Goal: Transaction & Acquisition: Purchase product/service

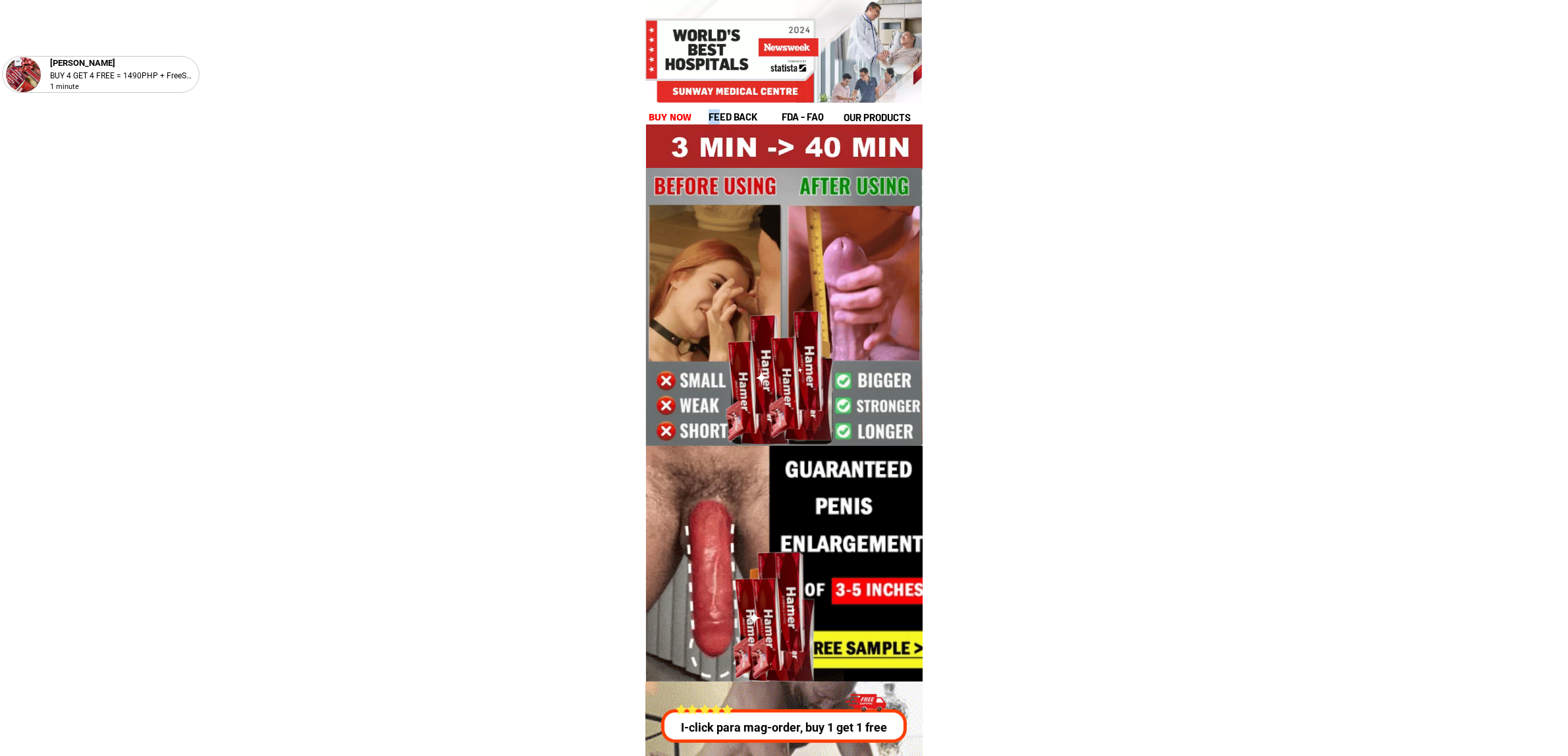
drag, startPoint x: 719, startPoint y: 122, endPoint x: 699, endPoint y: 116, distance: 20.9
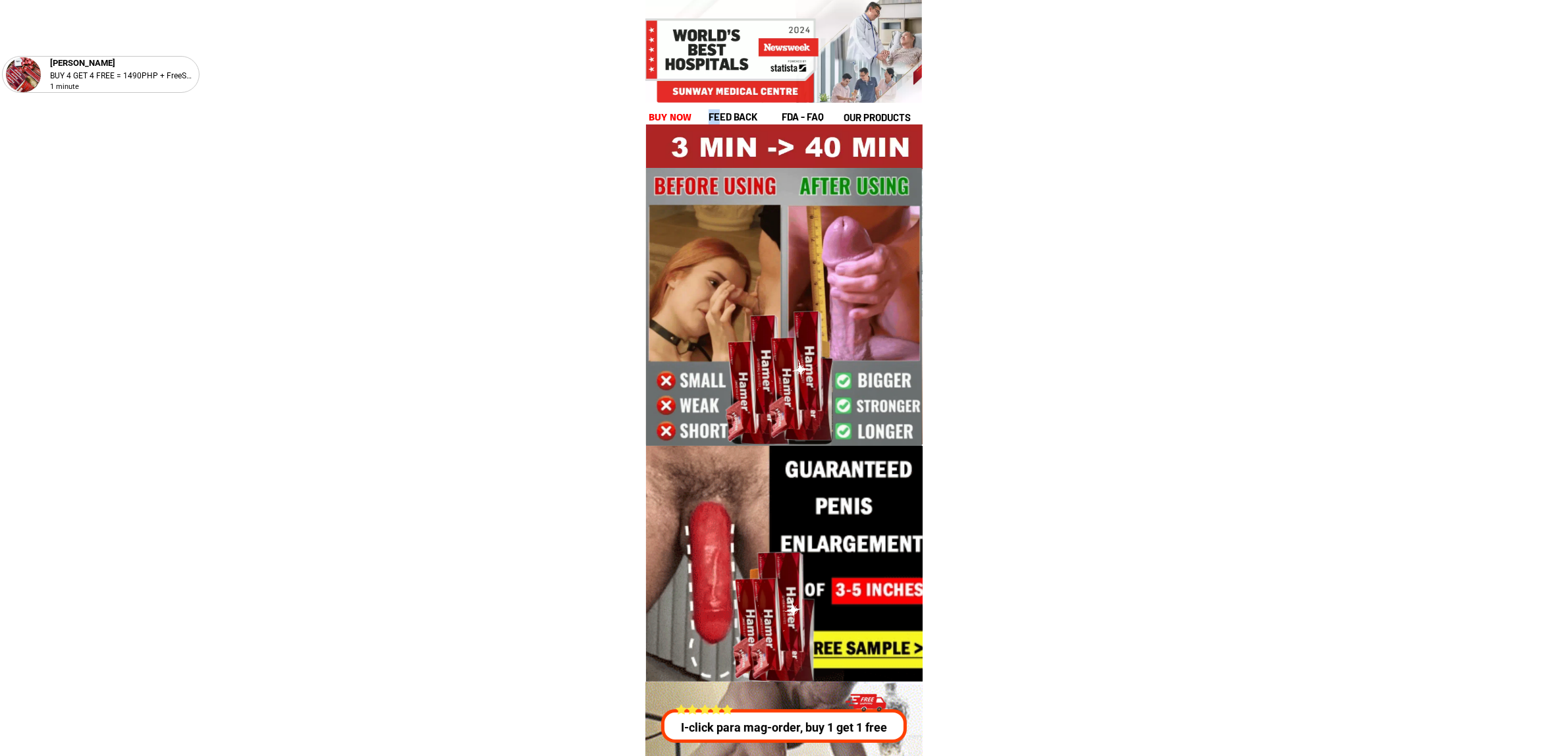
click at [699, 116] on div "feed back fda - FAQ our products buy now" at bounding box center [784, 117] width 272 height 15
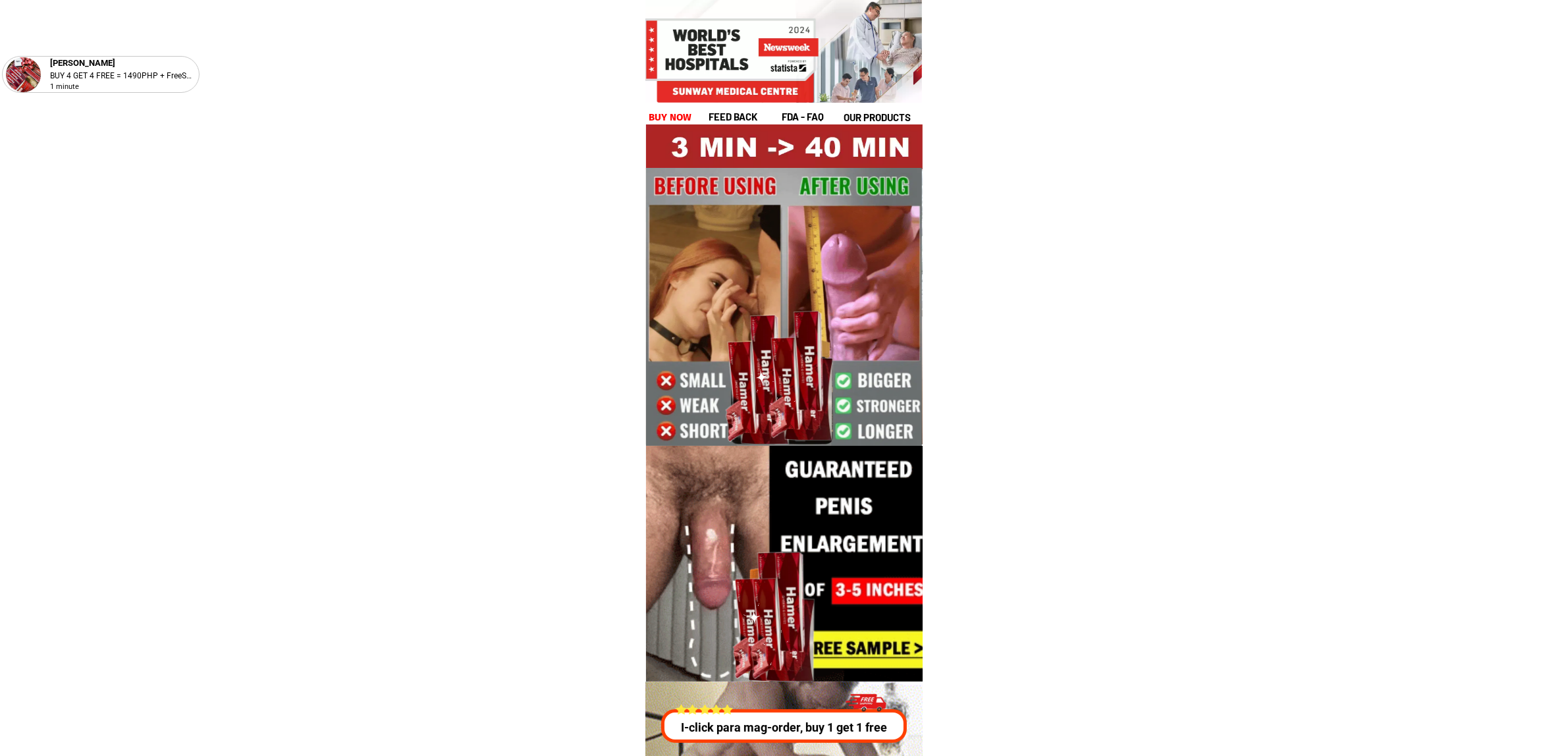
drag, startPoint x: 698, startPoint y: 115, endPoint x: 681, endPoint y: 115, distance: 17.0
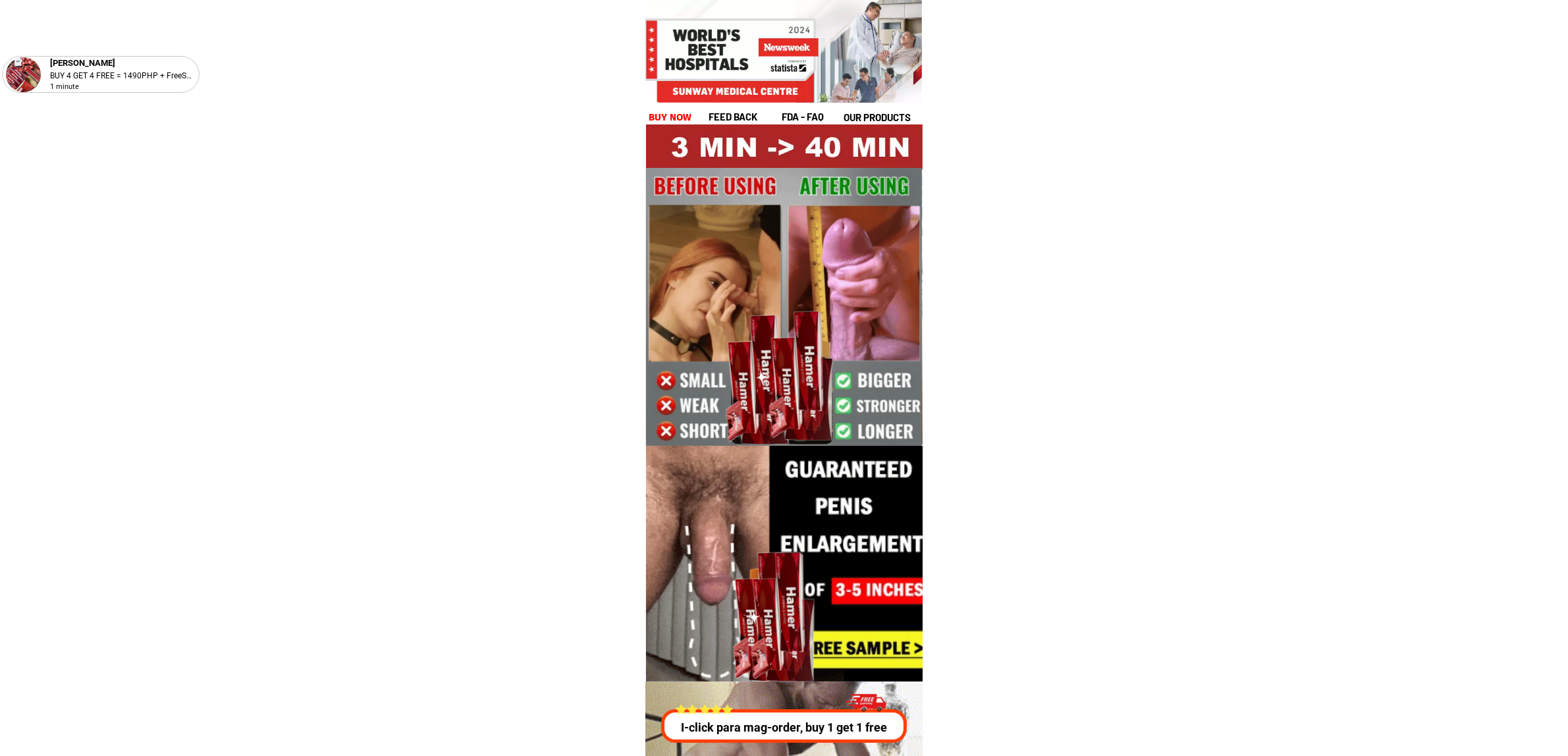
click at [690, 115] on div "feed back fda - FAQ our products buy now" at bounding box center [784, 117] width 272 height 15
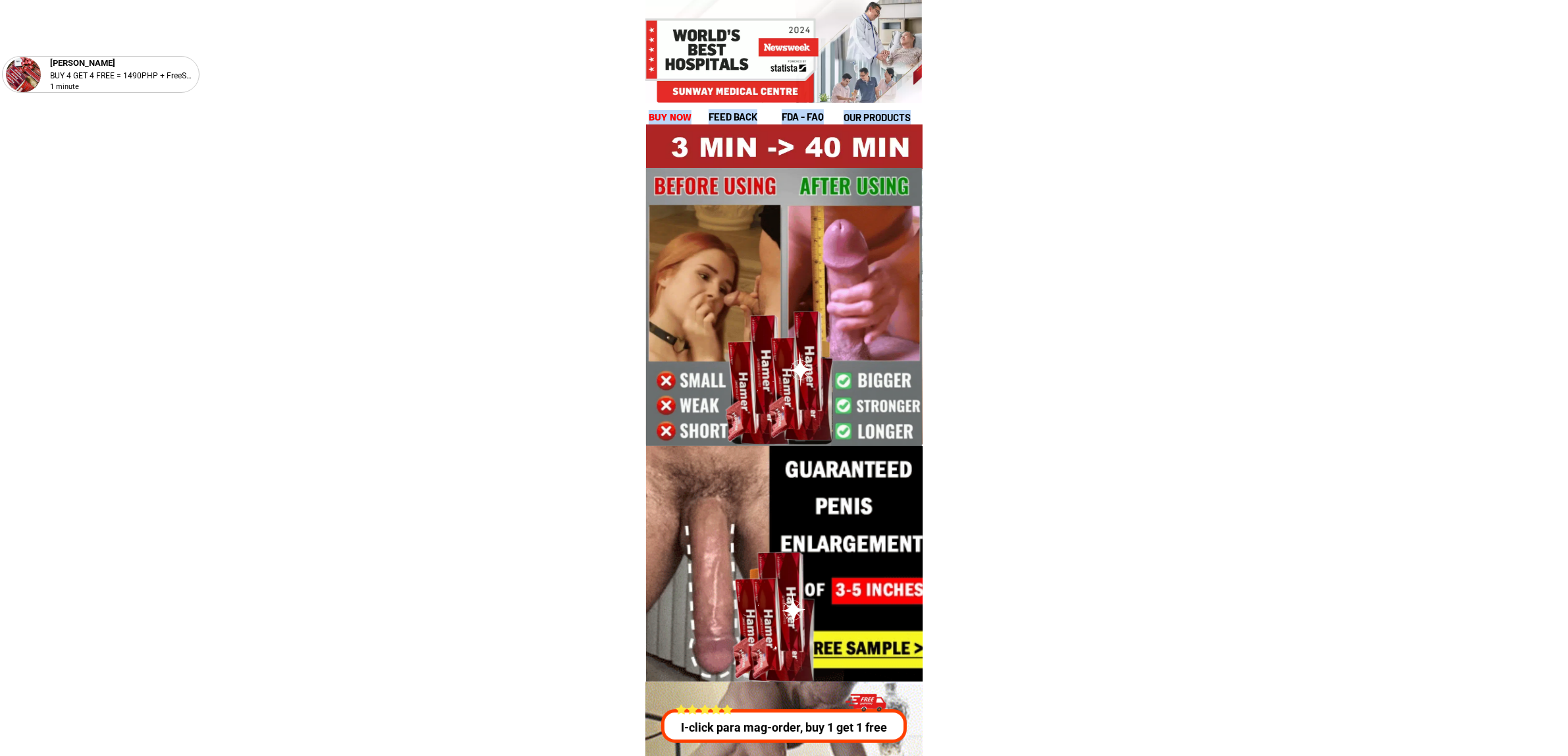
click at [681, 115] on h1 "buy now" at bounding box center [670, 117] width 43 height 15
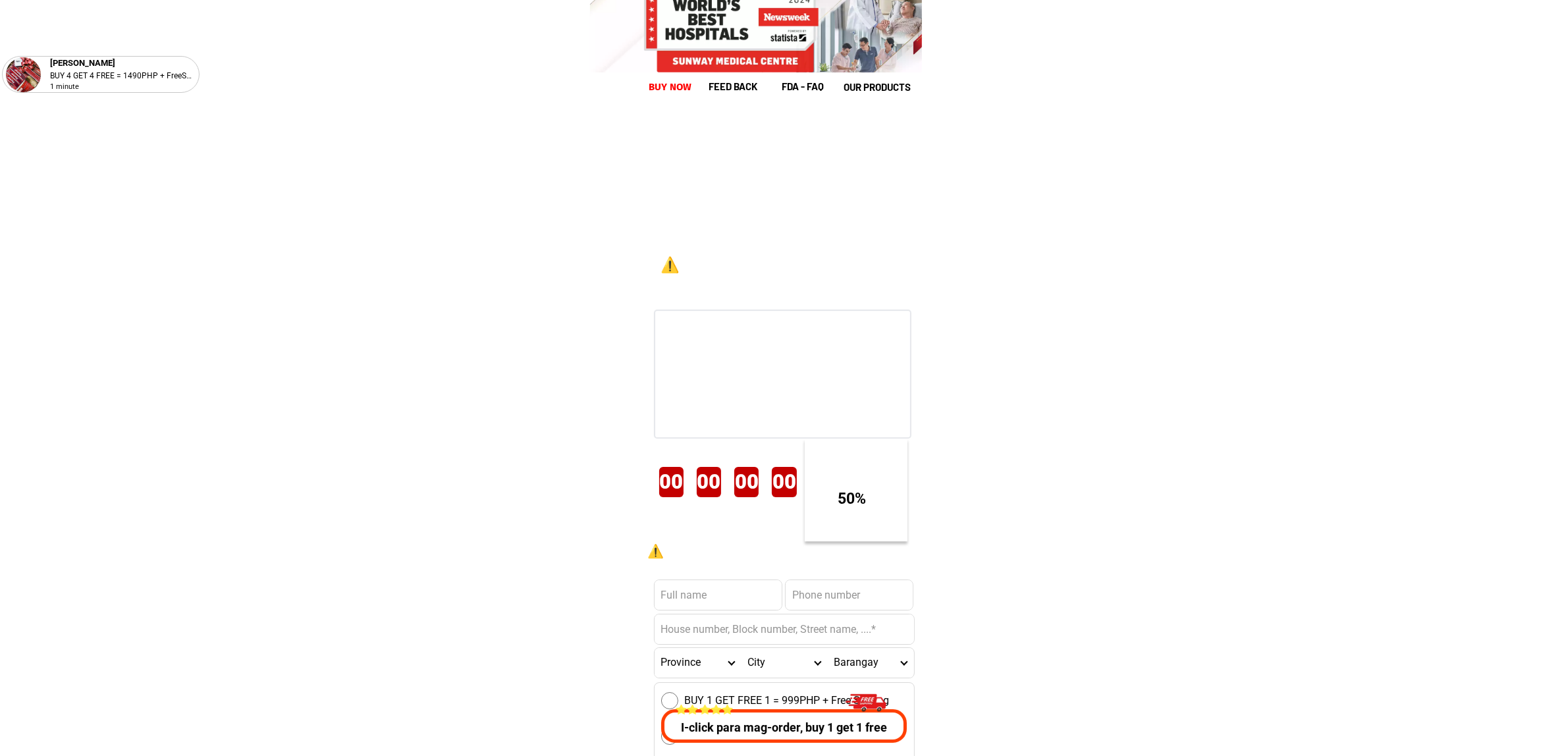
scroll to position [18114, 0]
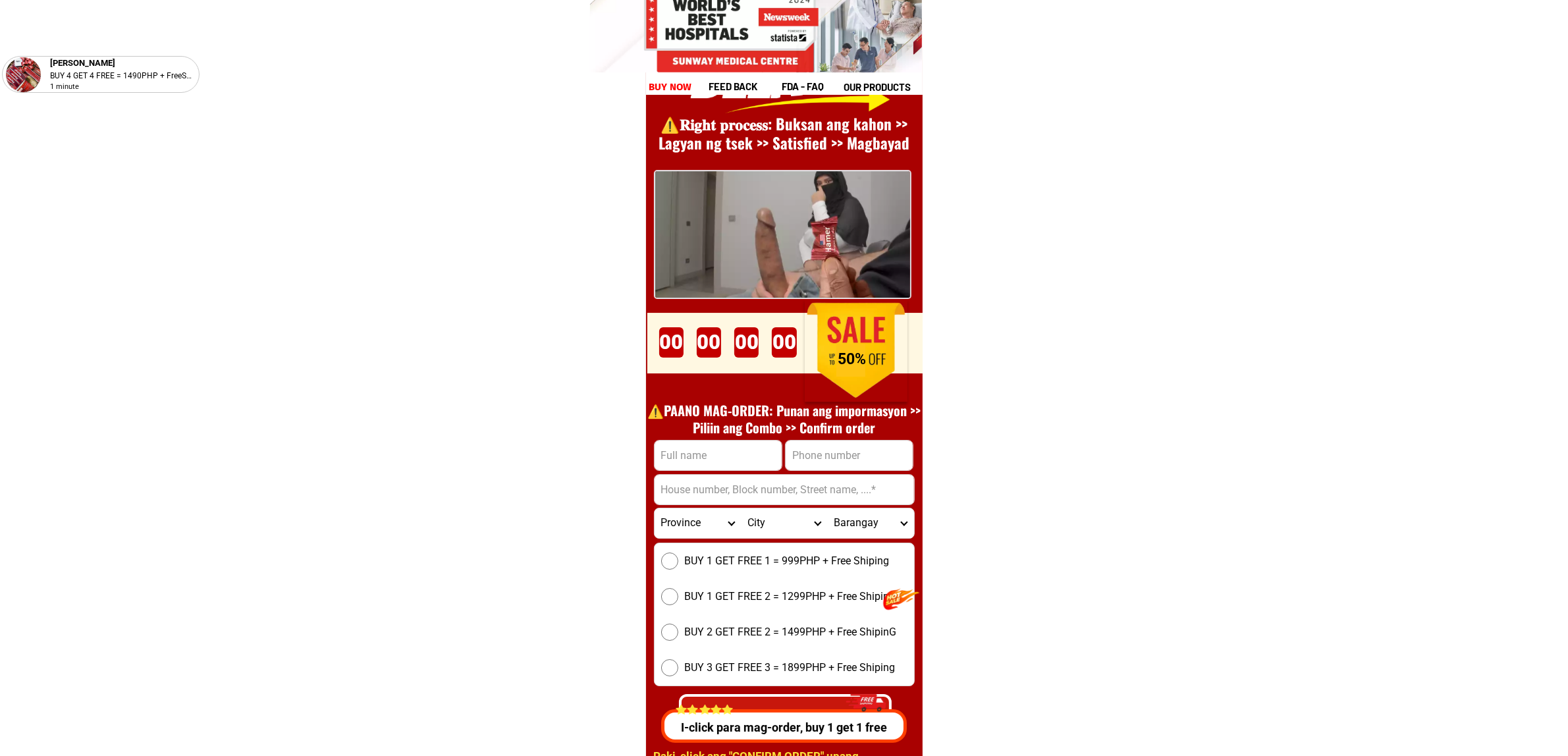
drag, startPoint x: 696, startPoint y: 475, endPoint x: 679, endPoint y: 472, distance: 17.3
click at [695, 475] on input "Input address" at bounding box center [784, 489] width 260 height 30
click at [676, 465] on input "Input full_name" at bounding box center [718, 455] width 127 height 30
paste input "[PERSON_NAME]"
type input "[PERSON_NAME]"
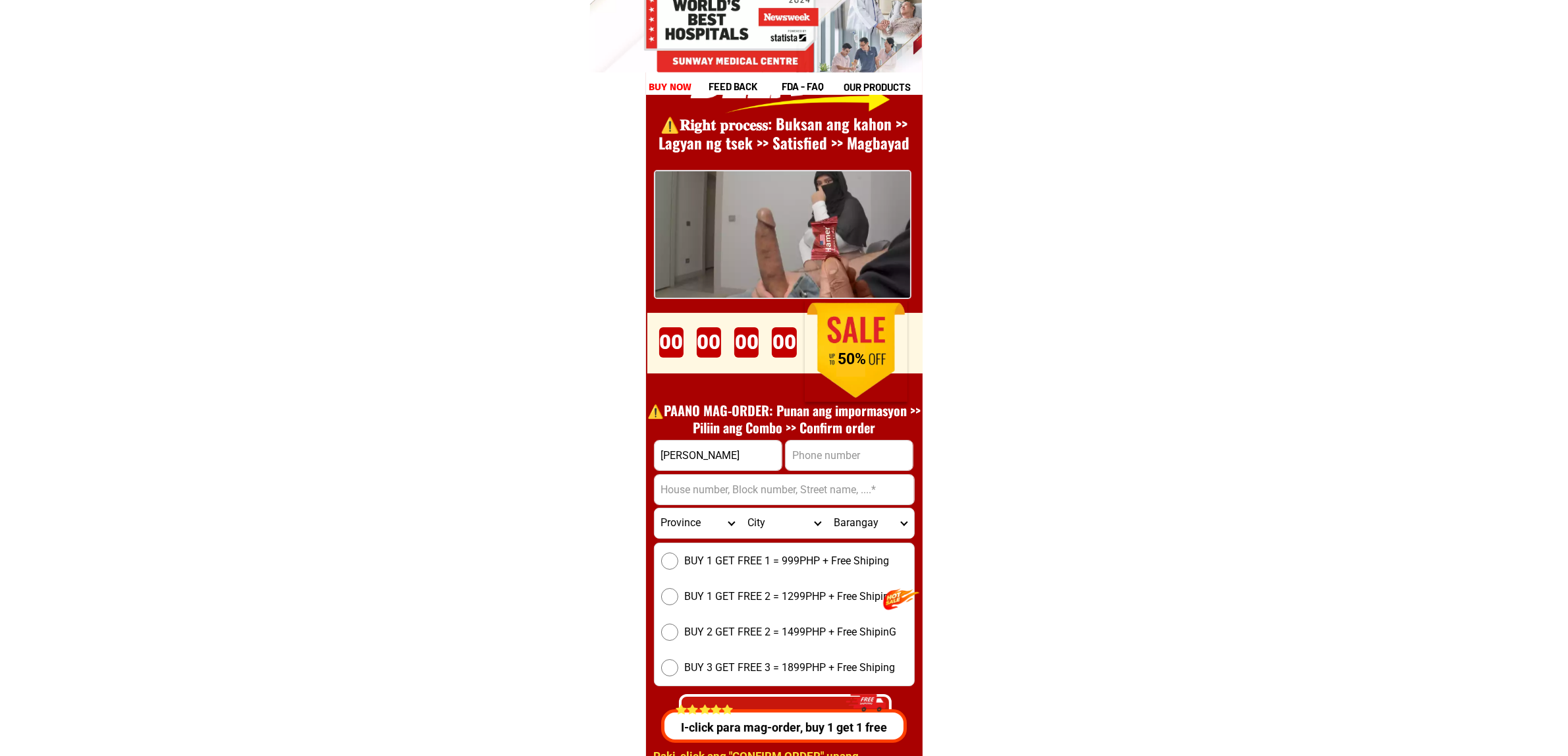
click at [816, 451] on input "Input phone_number" at bounding box center [849, 455] width 127 height 30
click at [706, 485] on input "Input address" at bounding box center [784, 489] width 260 height 30
paste input "Sambulawan Elsalvadur city zune 4 asco Buy1"
type input "Sambulawan Elsalvadur city zune 4 asco Buy1"
click at [857, 468] on input "Input phone_number" at bounding box center [849, 455] width 127 height 30
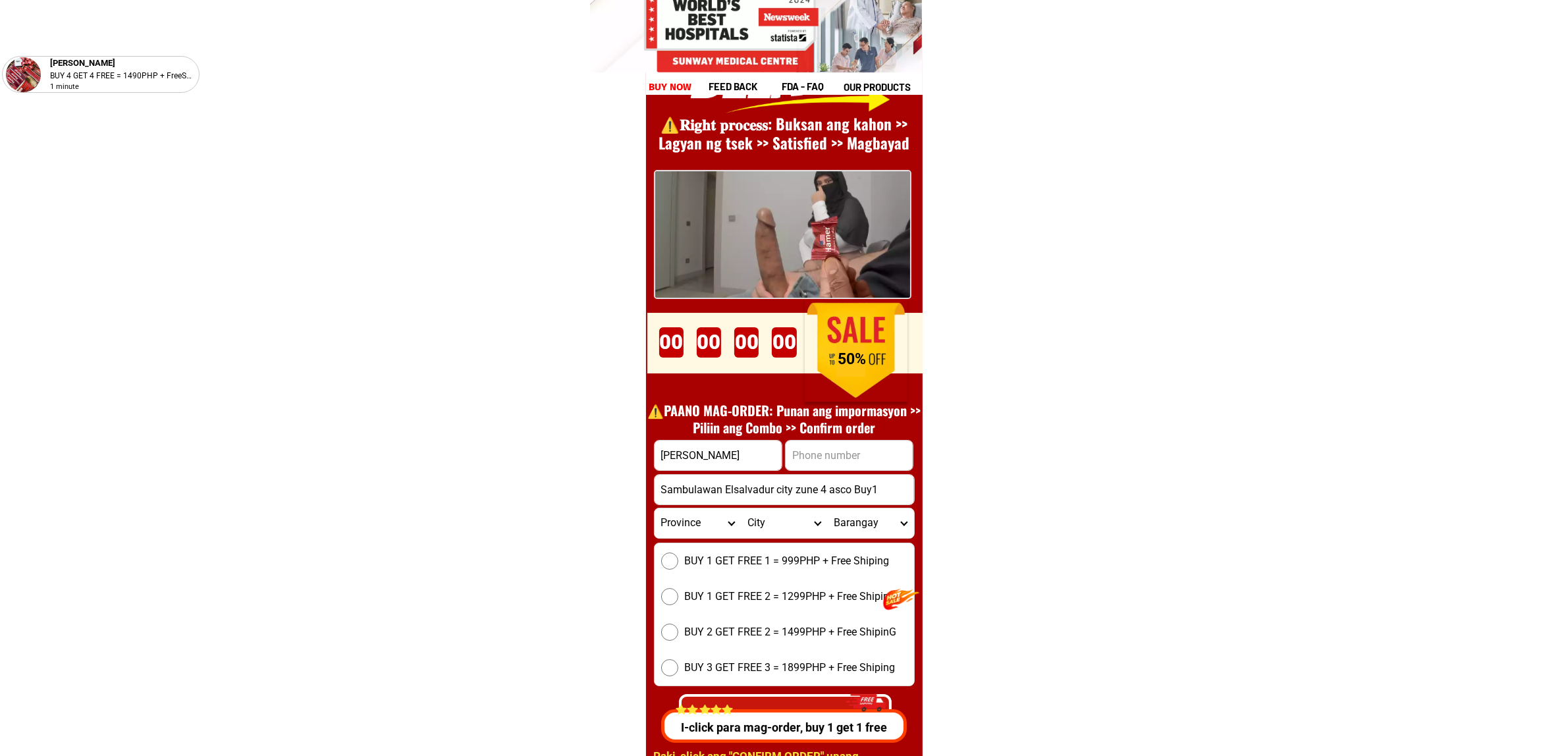
paste input "1639629772645"
click at [797, 462] on input "1639629772645" at bounding box center [849, 455] width 127 height 30
type input "[PHONE_NUMBER]"
click at [697, 527] on select "Province [GEOGRAPHIC_DATA] [GEOGRAPHIC_DATA] [GEOGRAPHIC_DATA] [GEOGRAPHIC_DATA…" at bounding box center [698, 523] width 86 height 30
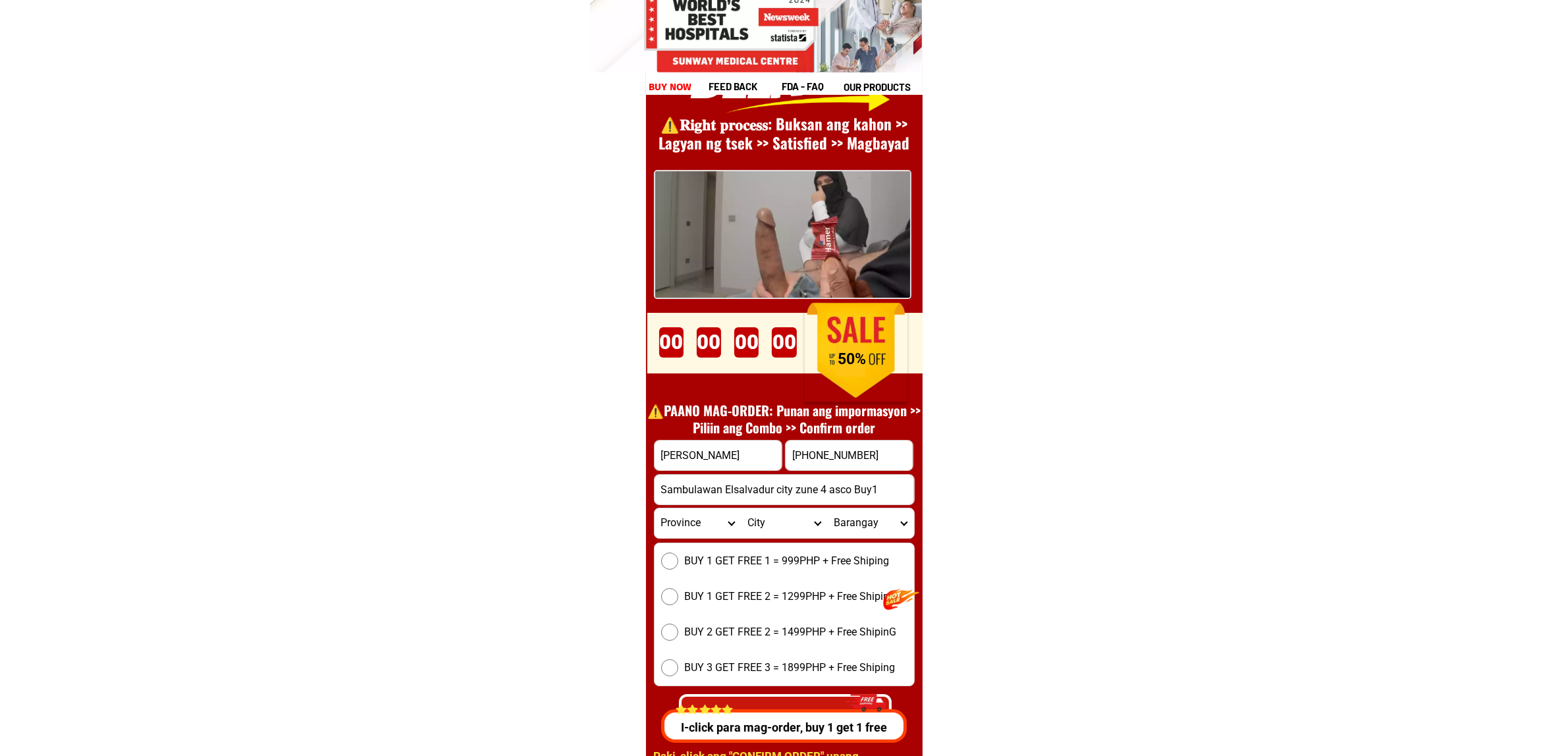
click at [697, 527] on select "Province [GEOGRAPHIC_DATA] [GEOGRAPHIC_DATA] [GEOGRAPHIC_DATA] [GEOGRAPHIC_DATA…" at bounding box center [698, 523] width 86 height 30
click at [890, 484] on input "Sambulawan Elsalvadur city zune 4 asco Buy1" at bounding box center [784, 489] width 260 height 30
click at [685, 524] on select "Province [GEOGRAPHIC_DATA] [GEOGRAPHIC_DATA] [GEOGRAPHIC_DATA] [GEOGRAPHIC_DATA…" at bounding box center [698, 523] width 86 height 30
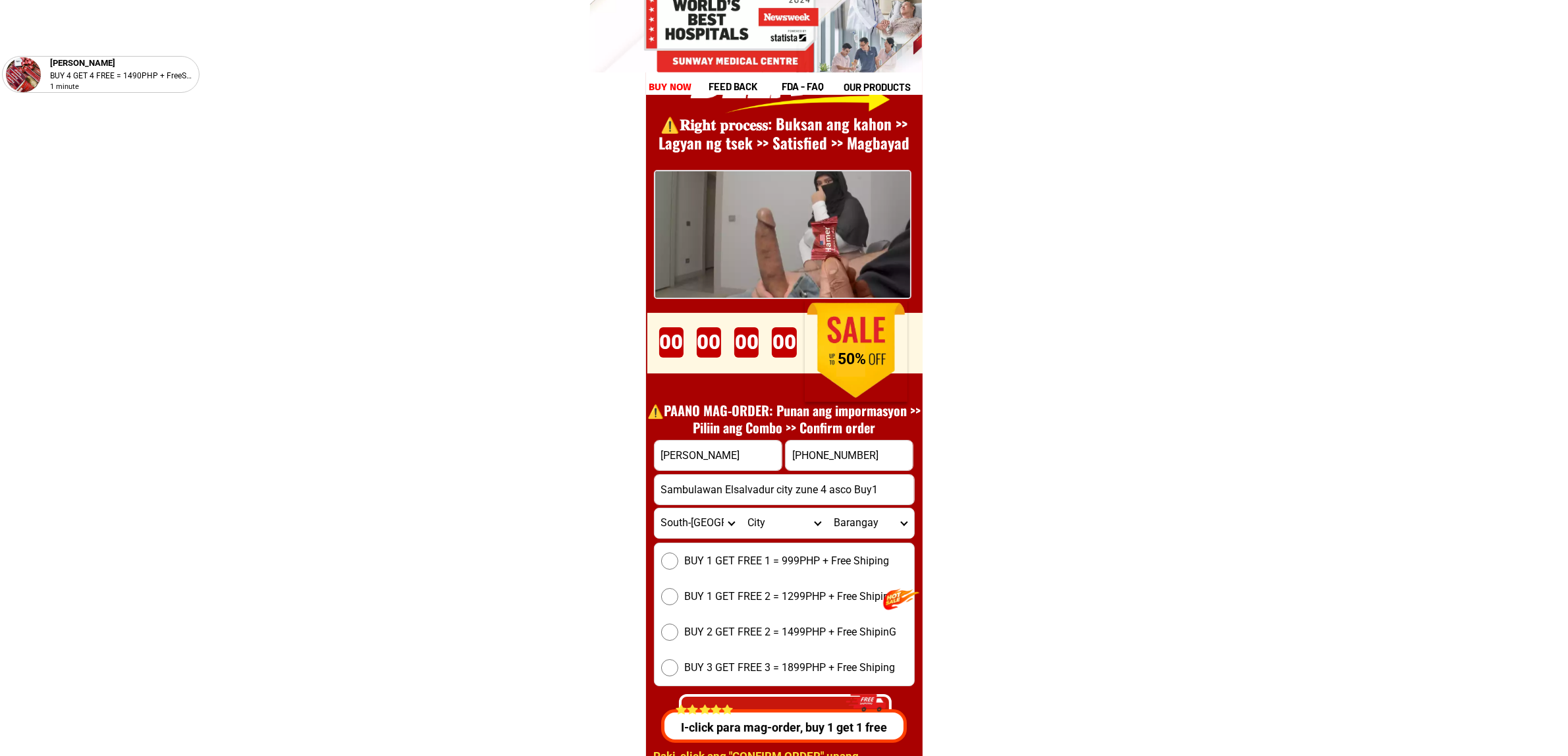
click at [685, 524] on select "Province [GEOGRAPHIC_DATA] [GEOGRAPHIC_DATA] [GEOGRAPHIC_DATA] [GEOGRAPHIC_DATA…" at bounding box center [698, 523] width 86 height 30
select select "63_386"
click at [655, 509] on select "Province [GEOGRAPHIC_DATA] [GEOGRAPHIC_DATA] [GEOGRAPHIC_DATA] [GEOGRAPHIC_DATA…" at bounding box center [698, 523] width 86 height 30
click at [774, 520] on select "City Alubijid [GEOGRAPHIC_DATA] [GEOGRAPHIC_DATA] [GEOGRAPHIC_DATA] [GEOGRAPHIC…" at bounding box center [784, 523] width 86 height 30
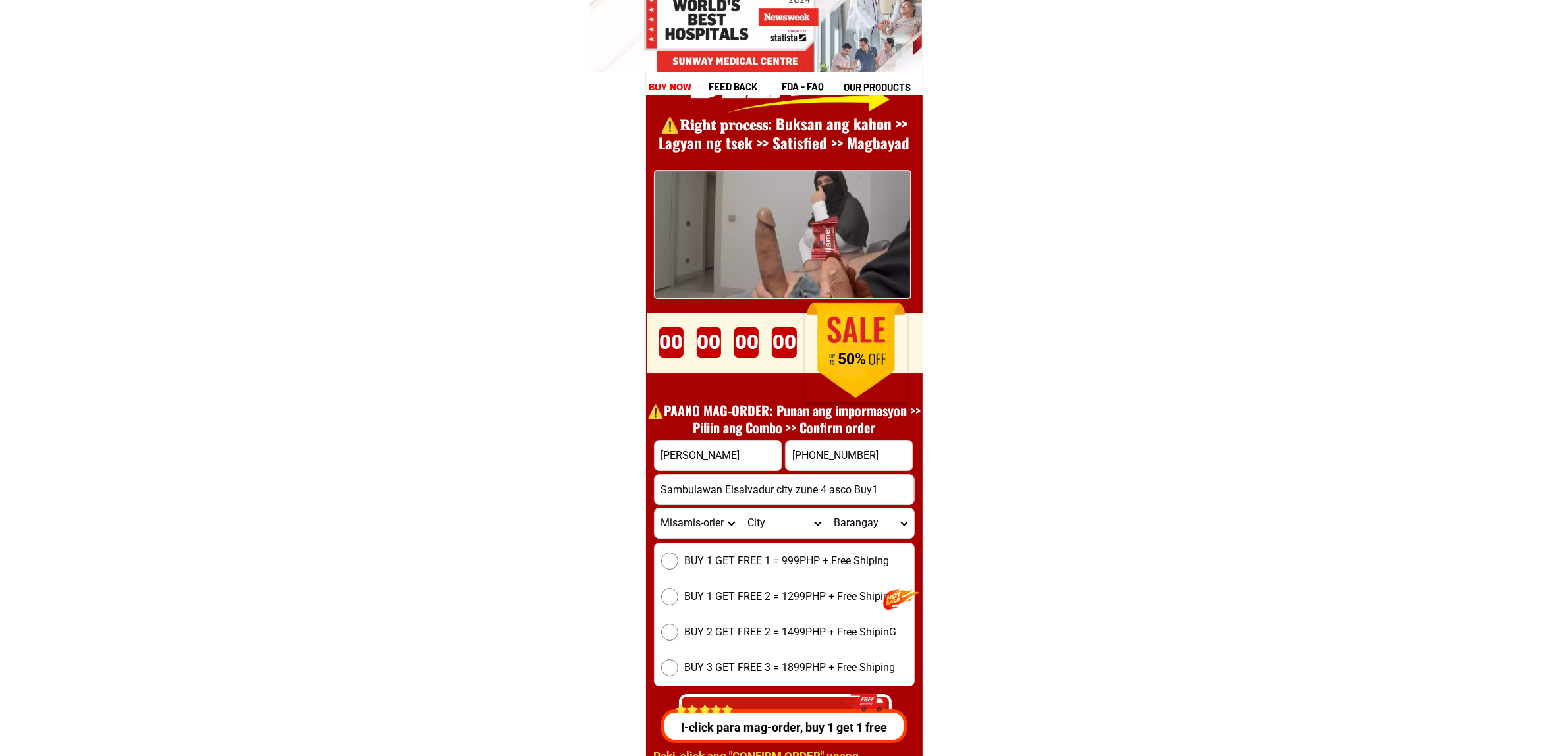
select select "63_3868547"
click at [741, 509] on select "City Alubijid [GEOGRAPHIC_DATA] [GEOGRAPHIC_DATA] [GEOGRAPHIC_DATA] [GEOGRAPHIC…" at bounding box center [784, 523] width 86 height 30
click at [880, 524] on select "Barangay Amoros Bolisong Bolobolo Calongonan Cogon Himaya [GEOGRAPHIC_DATA] [GE…" at bounding box center [871, 523] width 86 height 30
select select "63_38685471049"
click at [828, 509] on select "Barangay Amoros Bolisong Bolobolo Calongonan Cogon Himaya [GEOGRAPHIC_DATA] [GE…" at bounding box center [871, 523] width 86 height 30
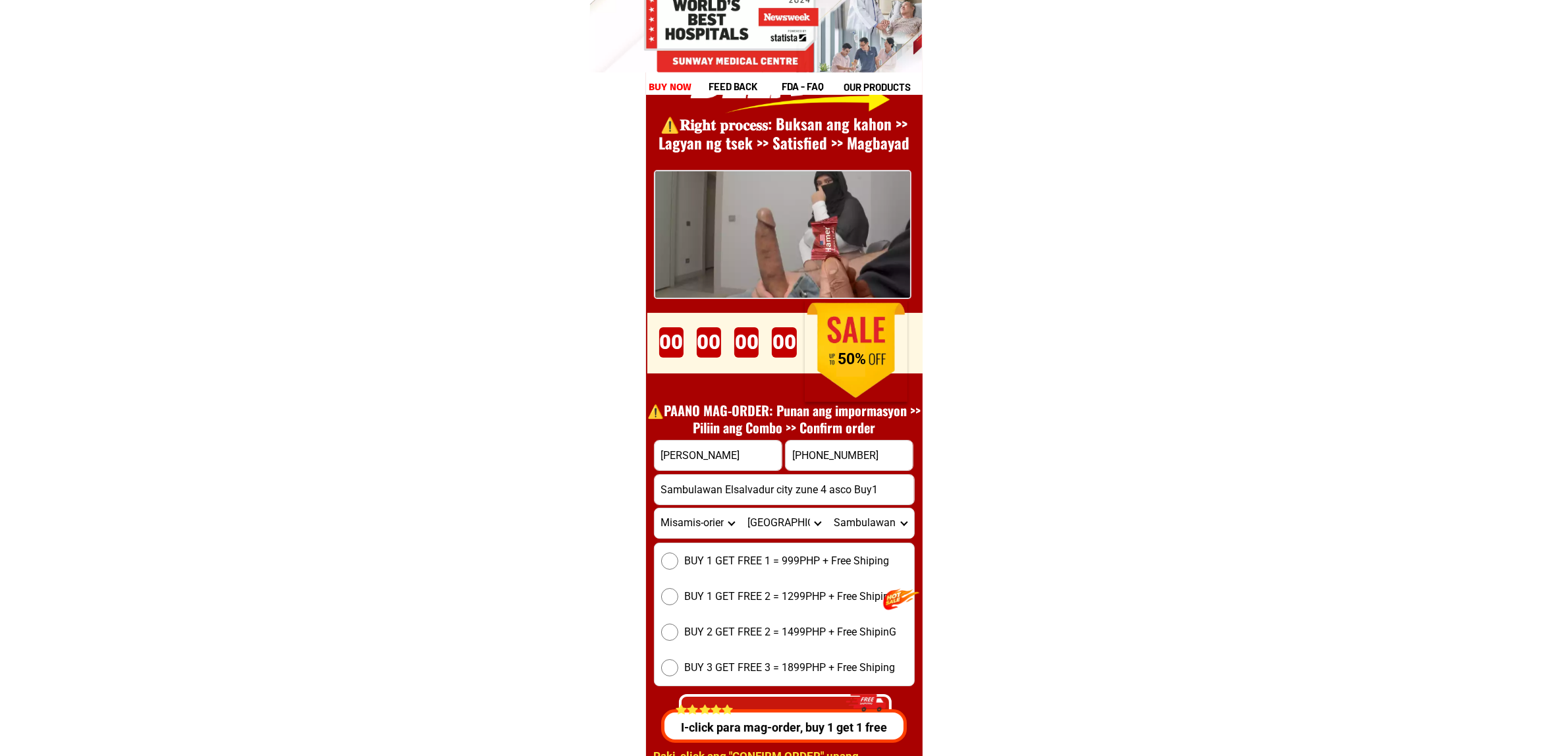
click at [778, 555] on span "BUY 1 GET FREE 1 = 999PHP + Free Shiping" at bounding box center [788, 561] width 204 height 16
click at [678, 555] on input "BUY 1 GET FREE 1 = 999PHP + Free Shiping" at bounding box center [669, 560] width 17 height 17
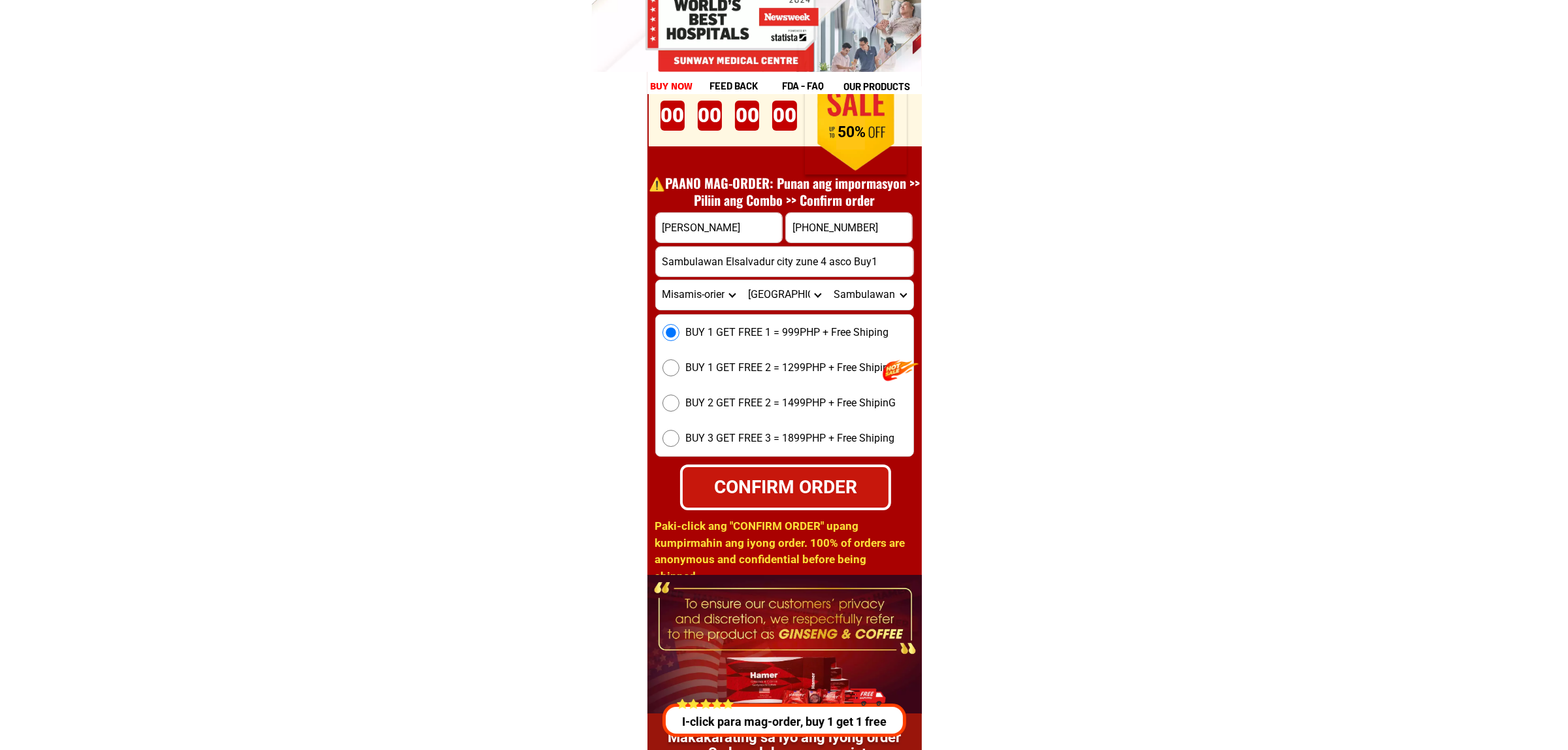
scroll to position [18215, 0]
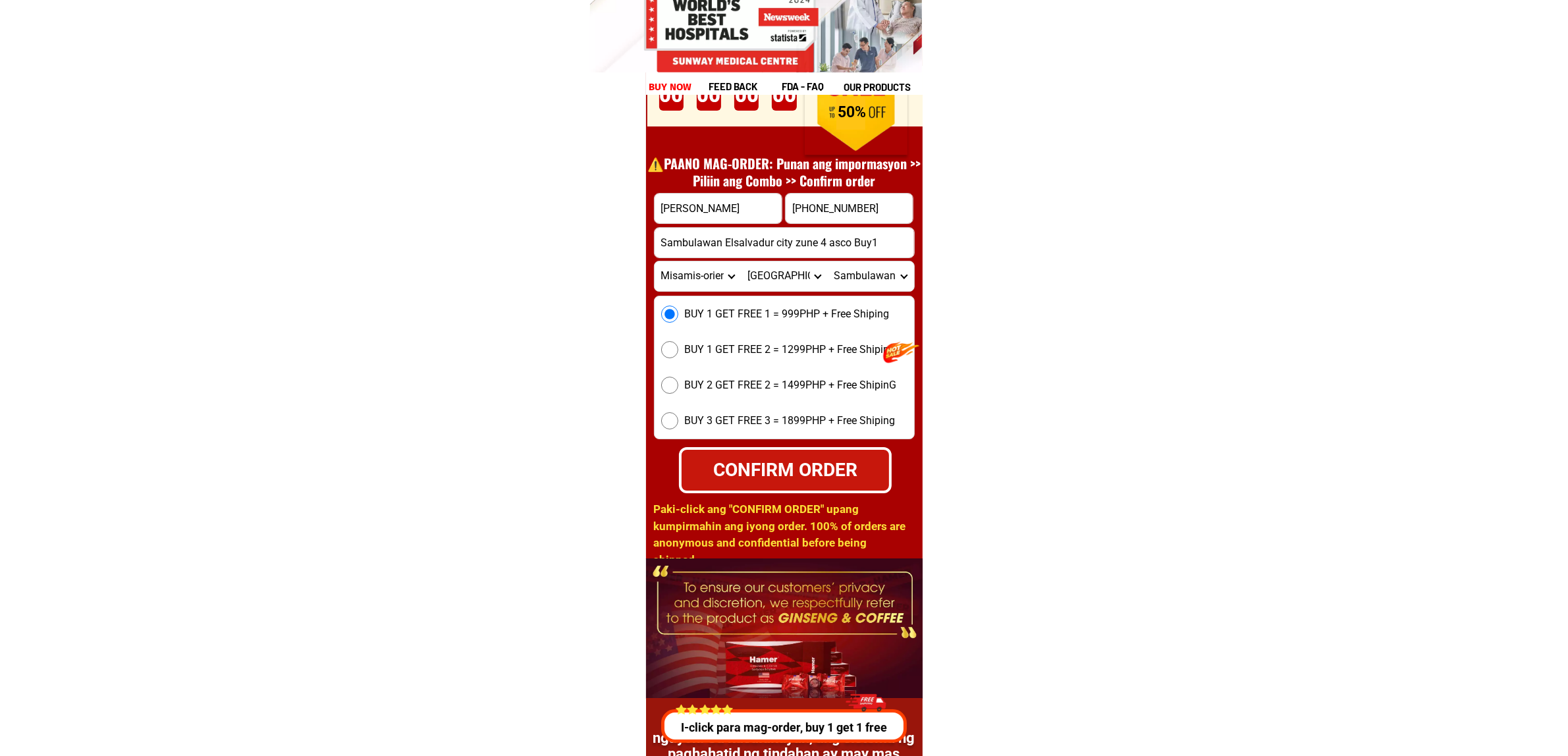
click at [796, 474] on div "CONFIRM ORDER" at bounding box center [785, 469] width 209 height 28
radio input "true"
